Goal: Find specific page/section: Find specific page/section

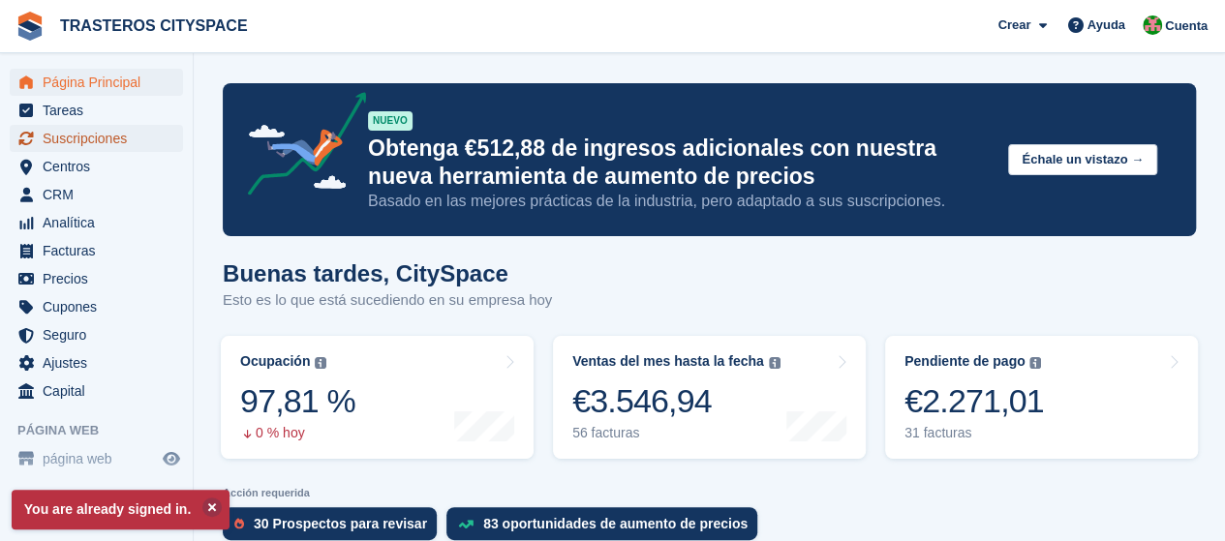
click at [80, 138] on span "Suscripciones" at bounding box center [101, 138] width 116 height 27
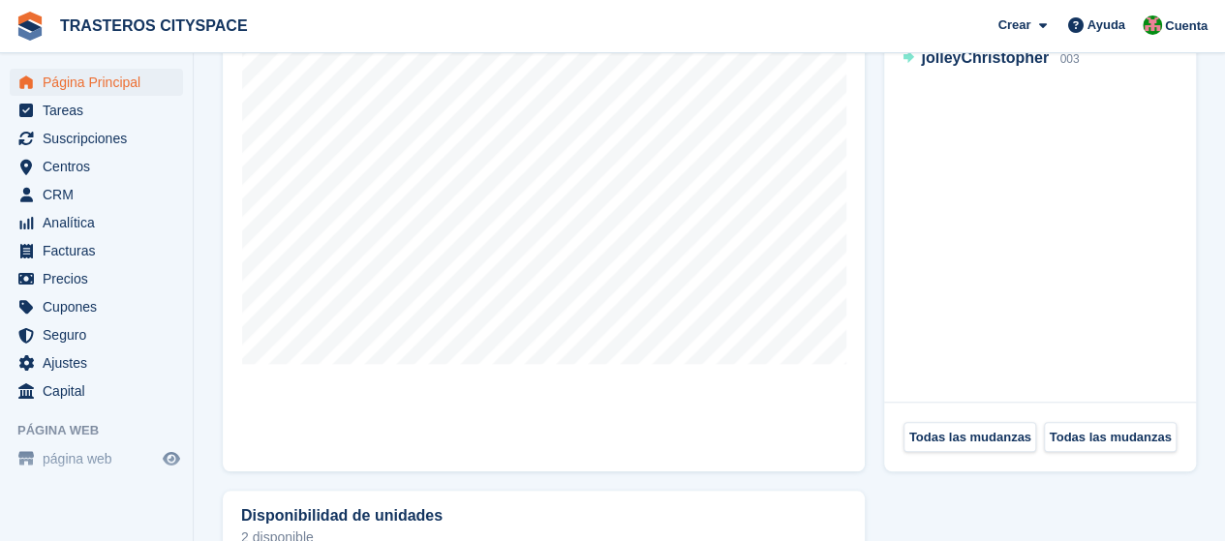
scroll to position [678, 0]
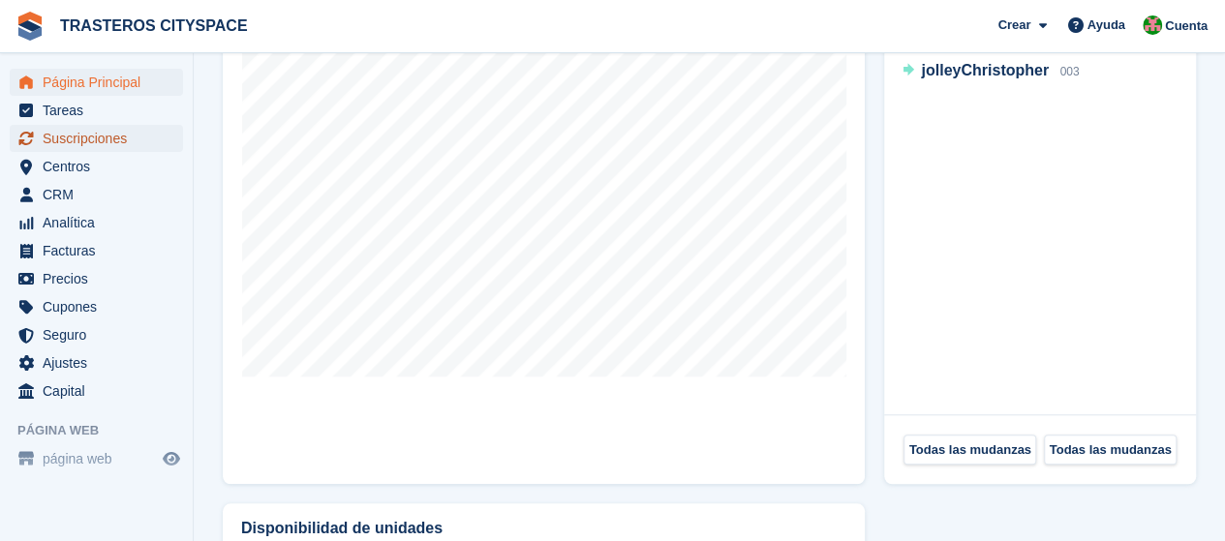
click at [50, 137] on span "Suscripciones" at bounding box center [101, 138] width 116 height 27
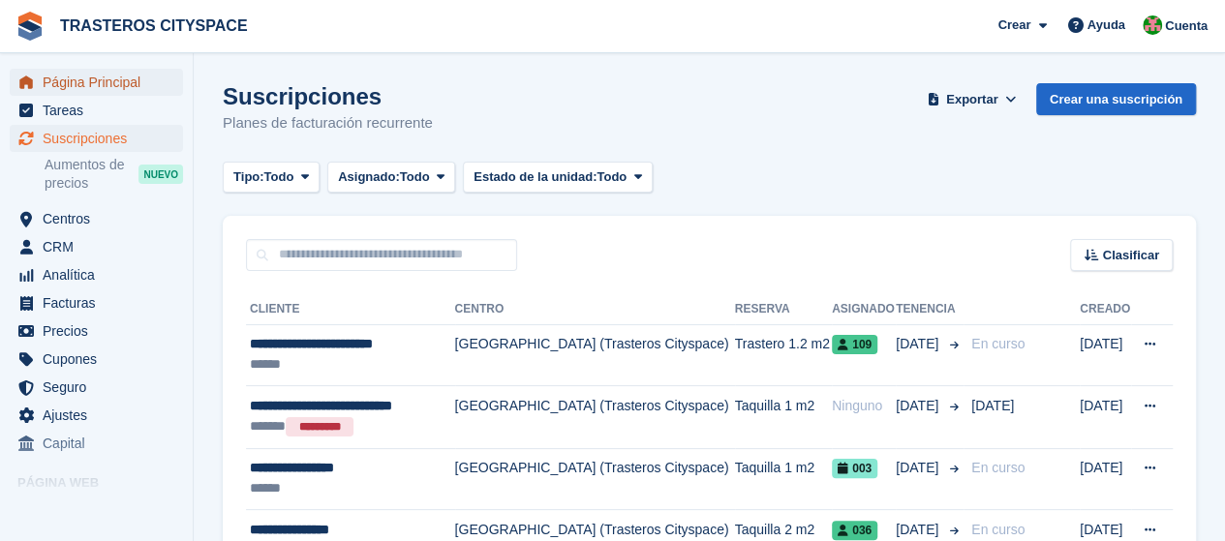
click at [111, 94] on span "Página Principal" at bounding box center [101, 82] width 116 height 27
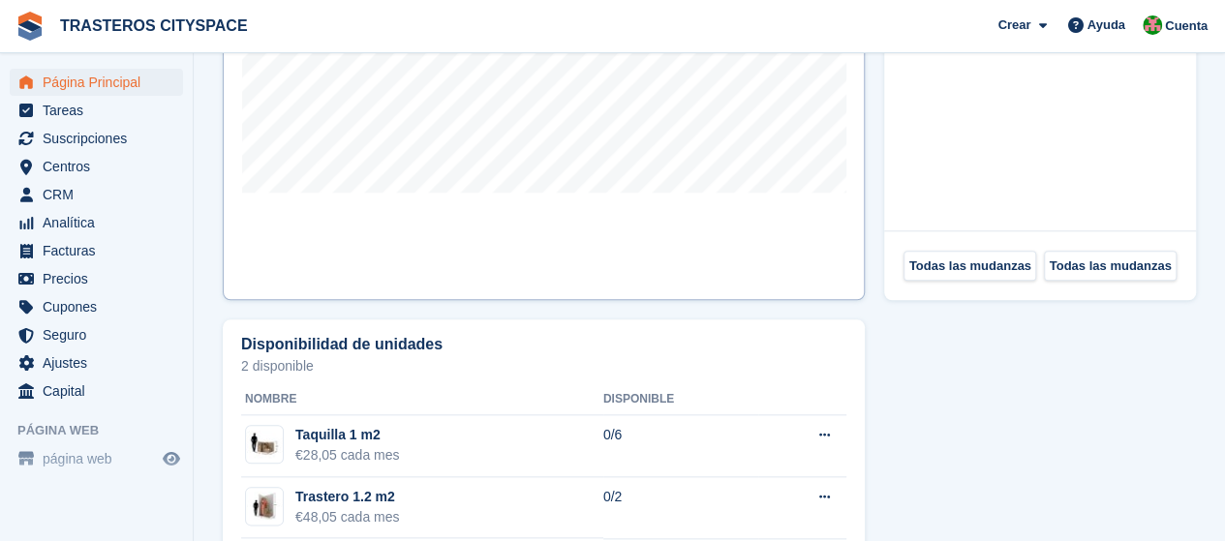
scroll to position [571, 0]
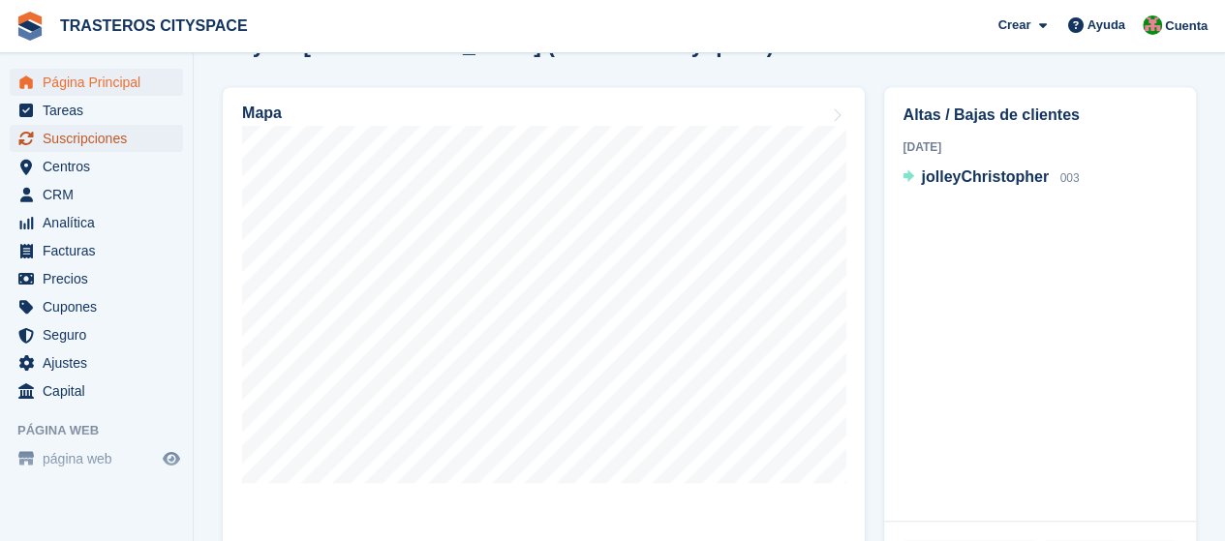
click at [61, 136] on span "Suscripciones" at bounding box center [101, 138] width 116 height 27
